Goal: Connect with others: Establish contact or relationships with other users

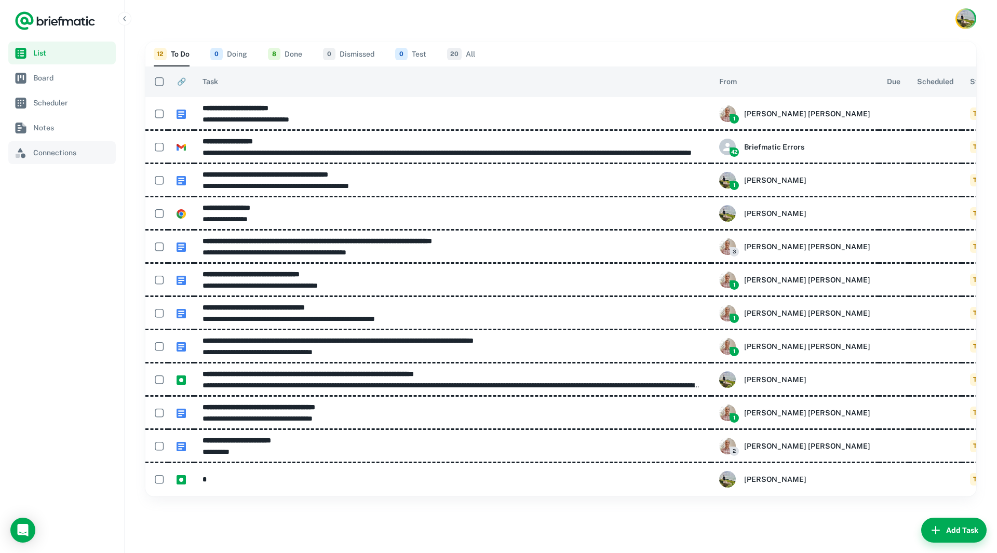
click at [66, 154] on span "Connections" at bounding box center [72, 152] width 78 height 11
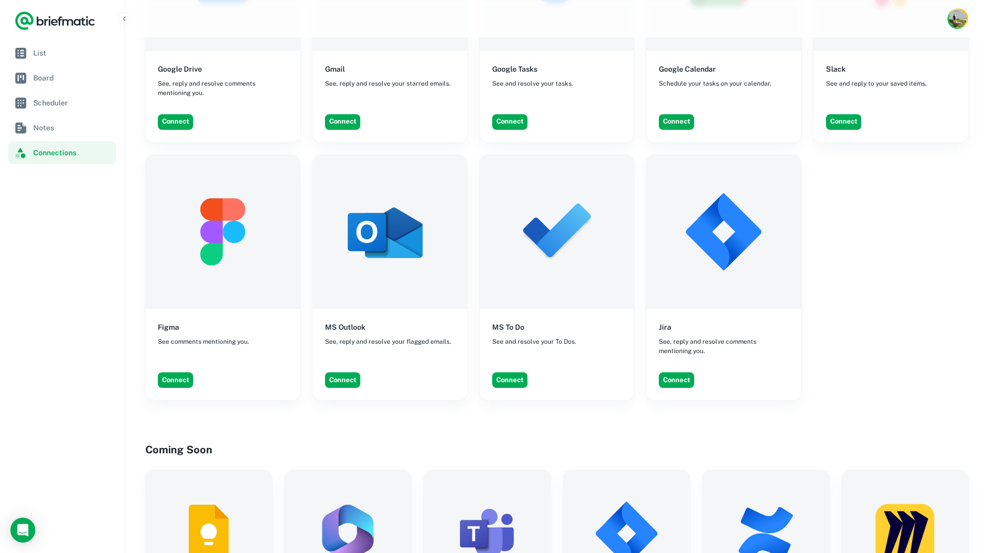
scroll to position [519, 0]
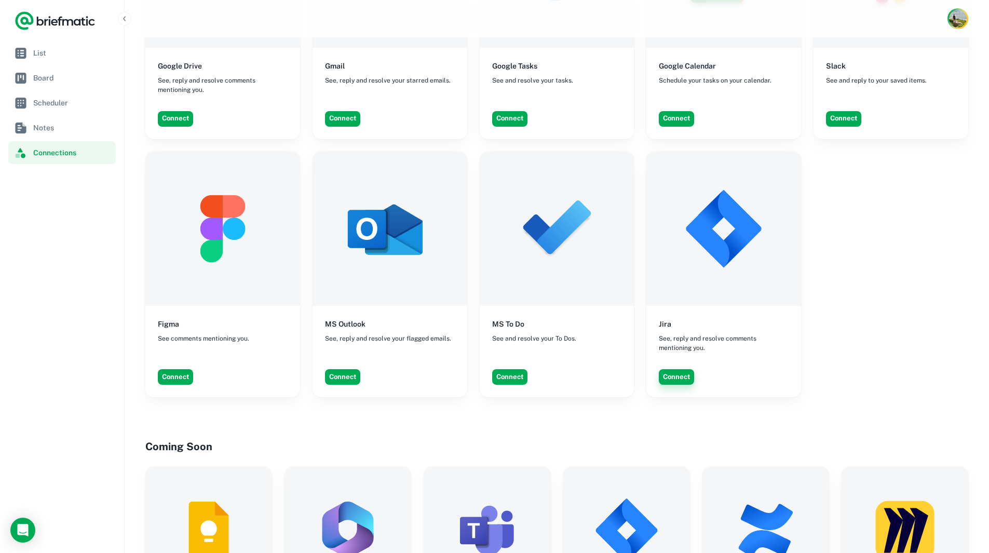
click at [684, 370] on button "Connect" at bounding box center [676, 377] width 35 height 16
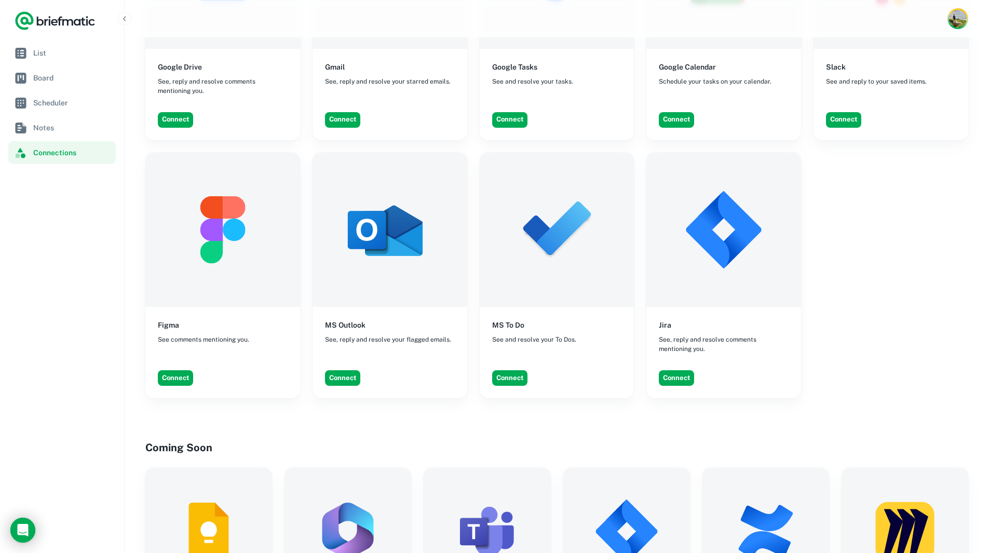
scroll to position [571, 0]
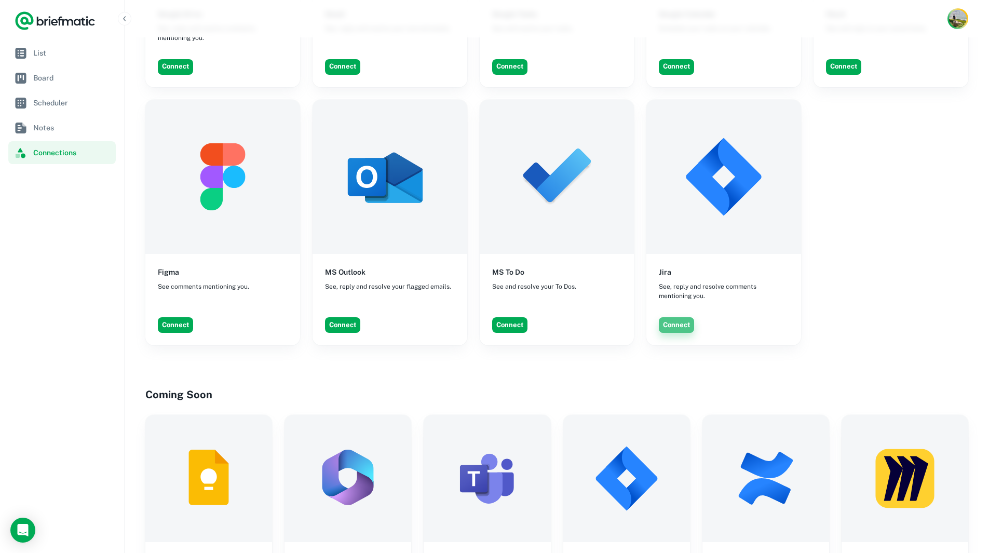
click at [681, 317] on button "Connect" at bounding box center [676, 325] width 35 height 16
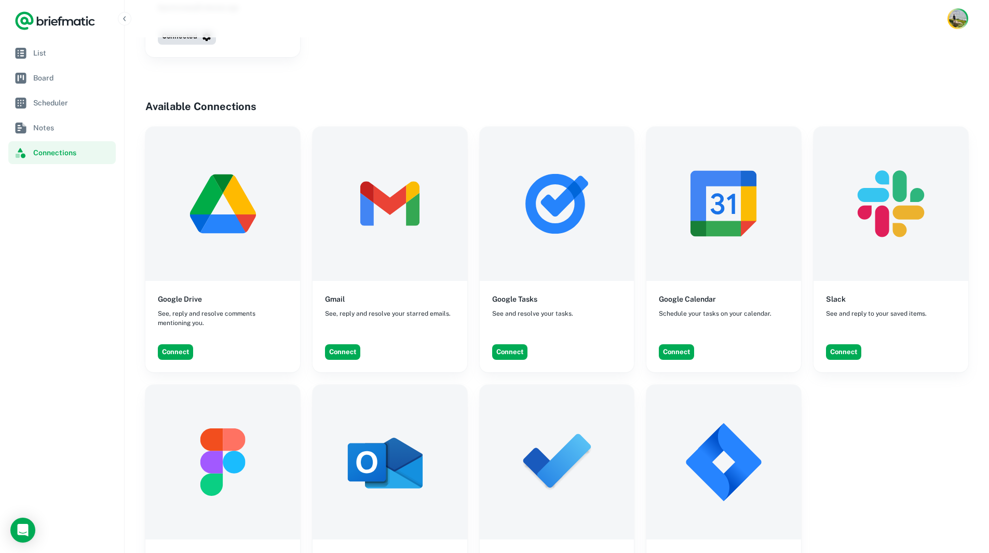
scroll to position [847, 0]
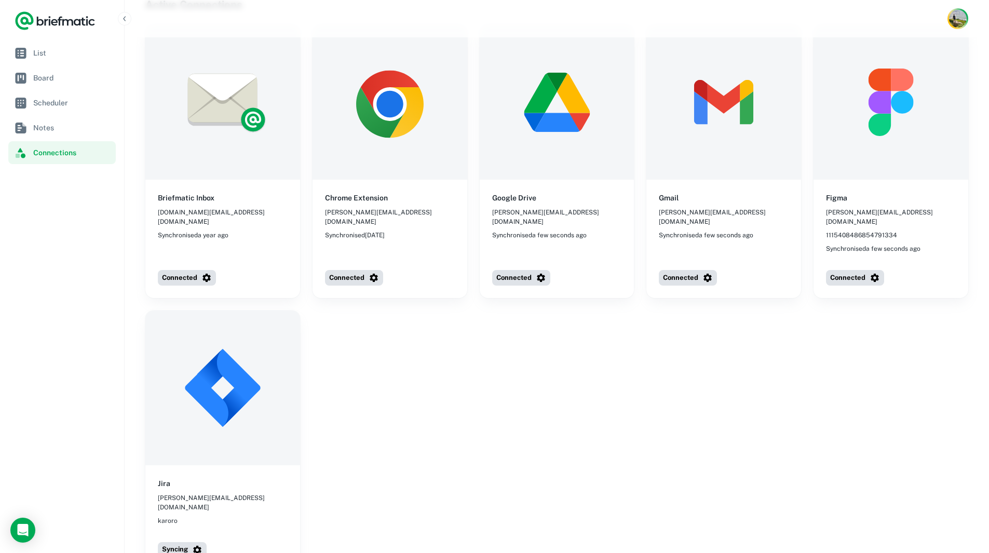
scroll to position [104, 0]
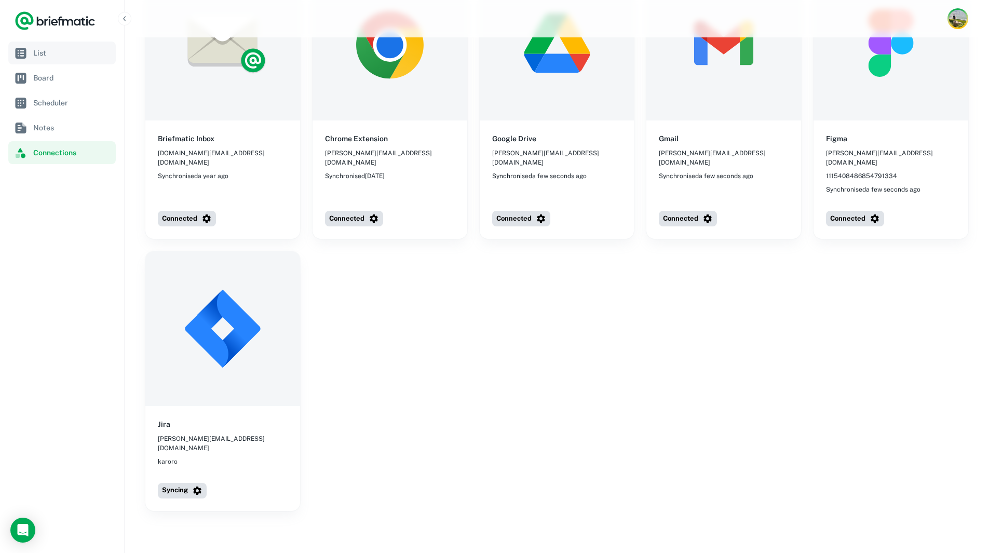
click at [61, 58] on span "List" at bounding box center [72, 52] width 78 height 11
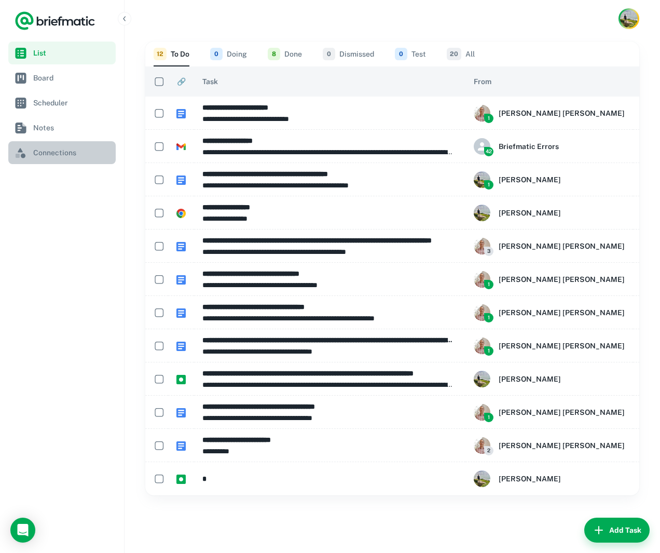
click at [63, 147] on span "Connections" at bounding box center [72, 152] width 78 height 11
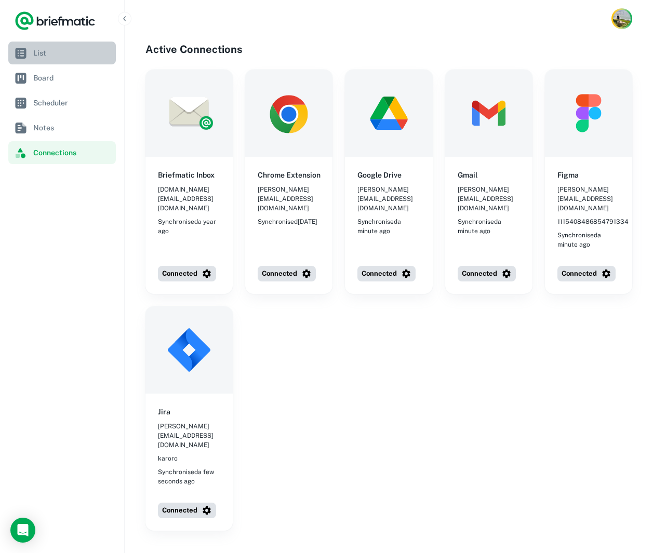
click at [65, 59] on link "List" at bounding box center [61, 53] width 107 height 23
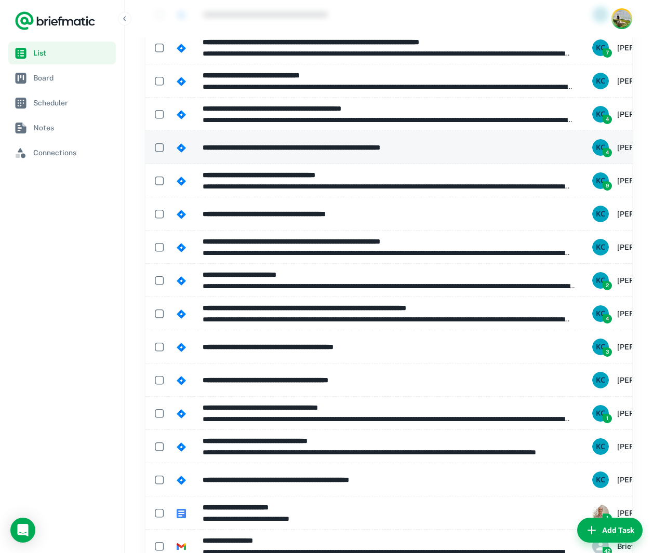
scroll to position [779, 0]
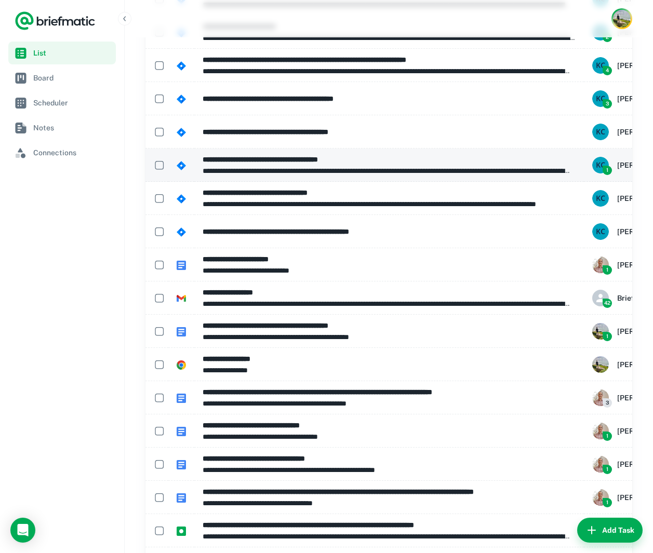
click at [572, 165] on p "**********" at bounding box center [388, 170] width 373 height 11
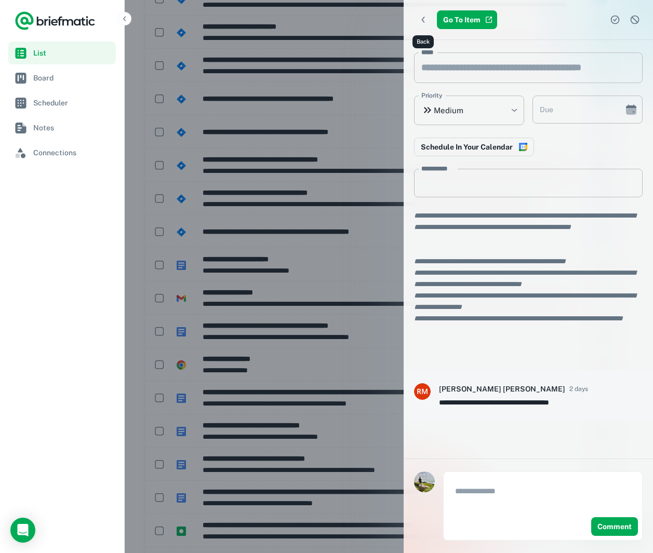
click at [418, 13] on button "Back" at bounding box center [423, 19] width 19 height 19
